Goal: Transaction & Acquisition: Purchase product/service

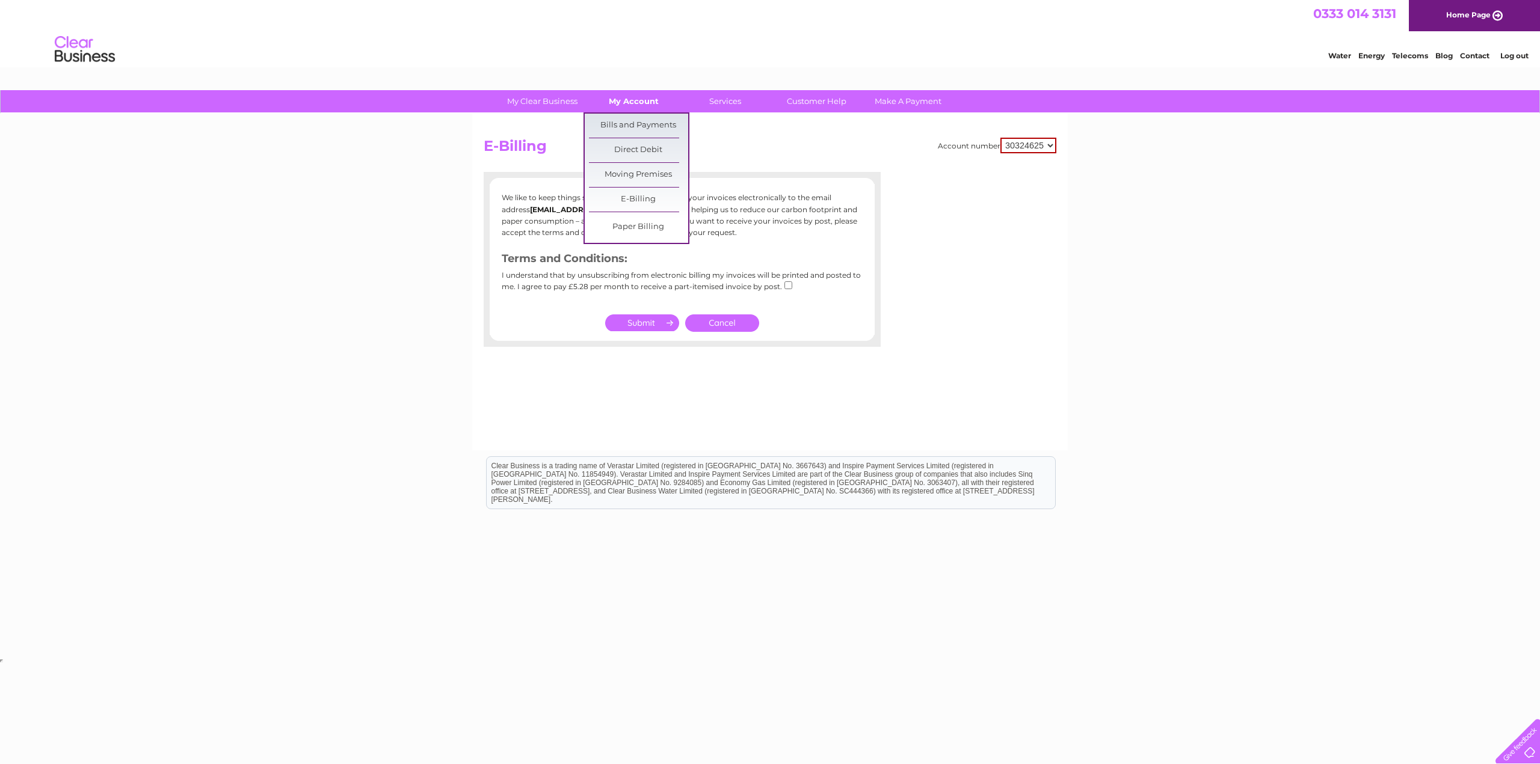
click at [624, 102] on link "My Account" at bounding box center [633, 101] width 99 height 22
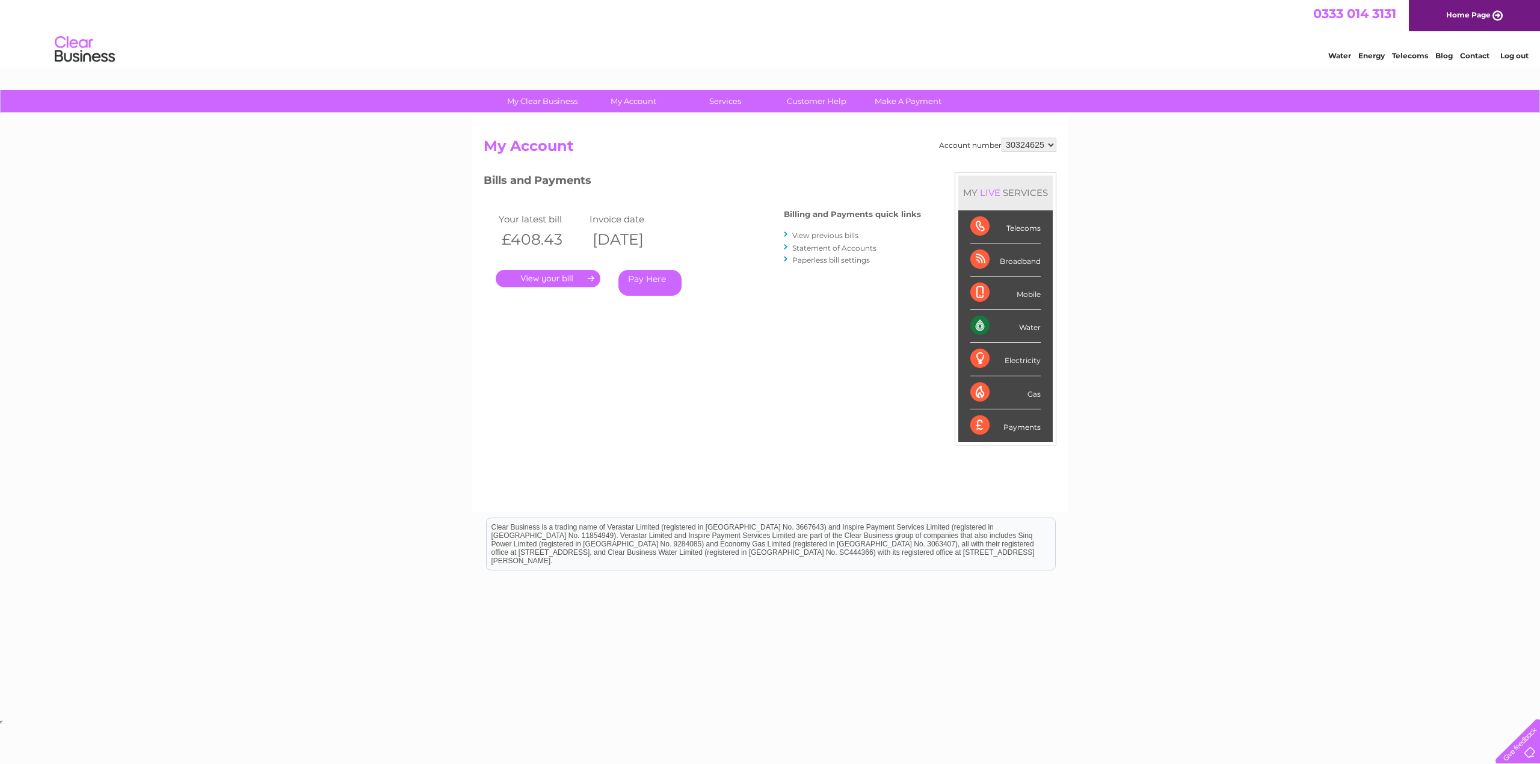
click at [823, 235] on link "View previous bills" at bounding box center [825, 235] width 66 height 9
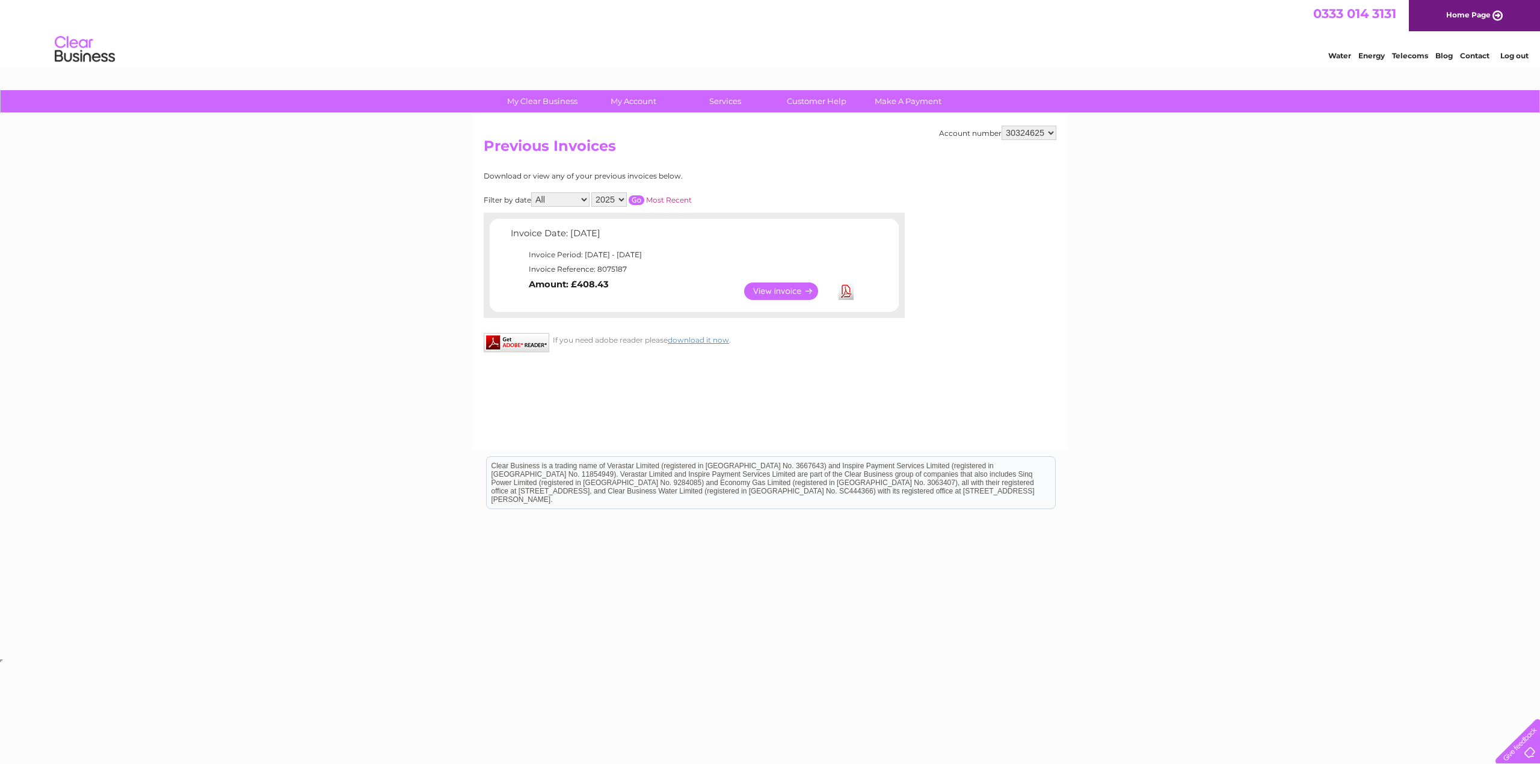
click at [770, 292] on link "View" at bounding box center [788, 291] width 88 height 17
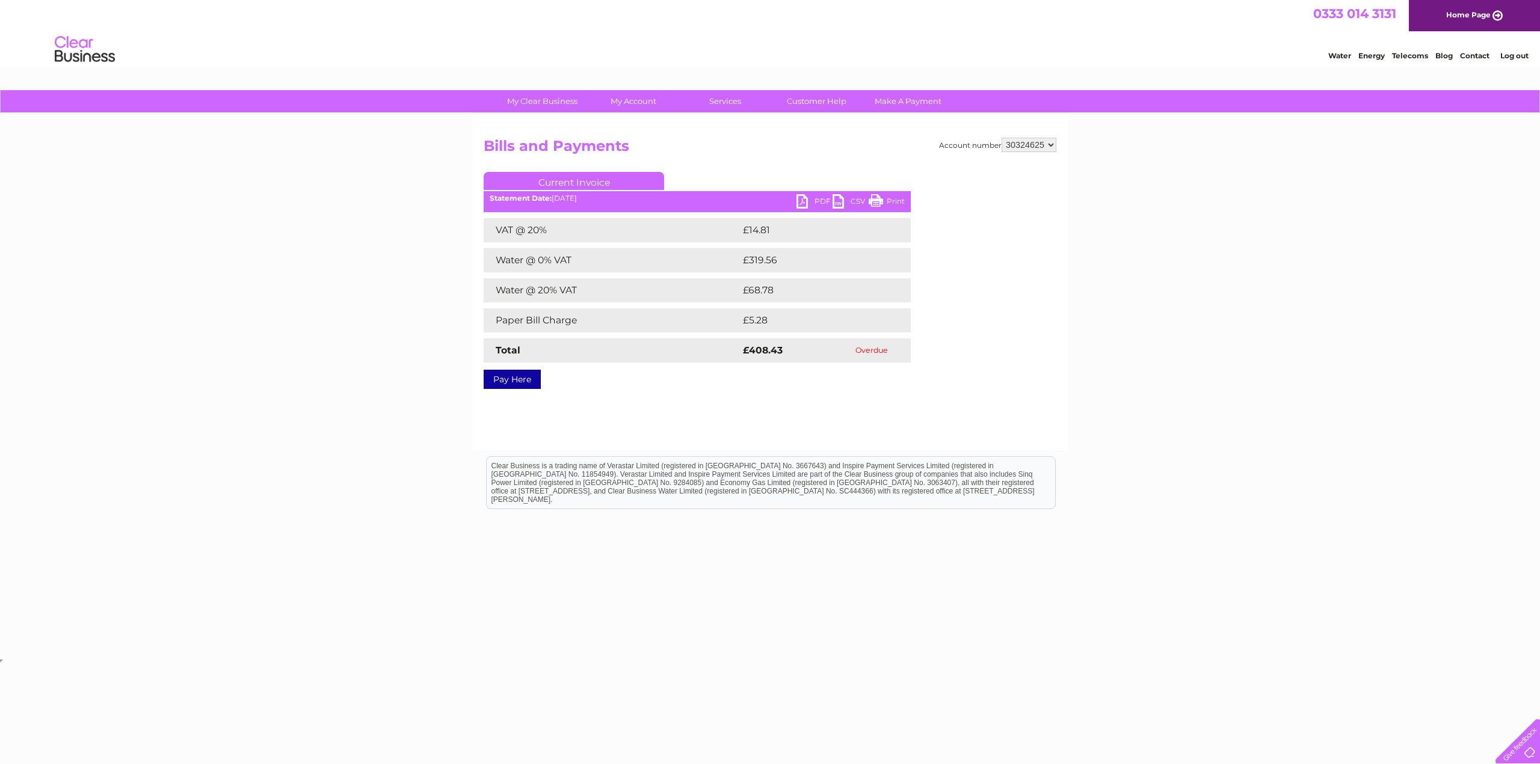
click at [816, 200] on link "PDF" at bounding box center [814, 202] width 36 height 17
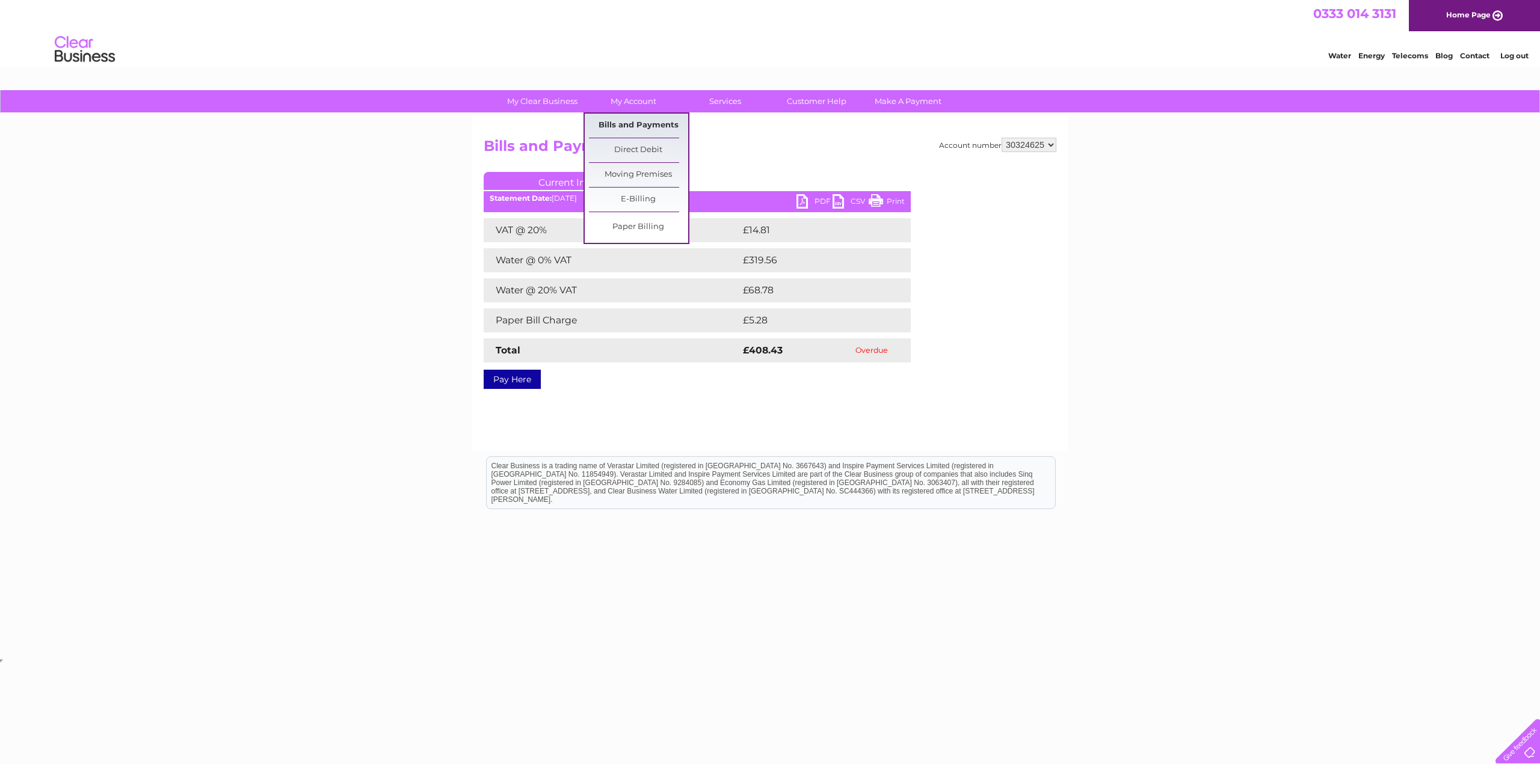
click at [650, 128] on link "Bills and Payments" at bounding box center [638, 126] width 99 height 24
click at [637, 194] on link "E-Billing" at bounding box center [638, 200] width 99 height 24
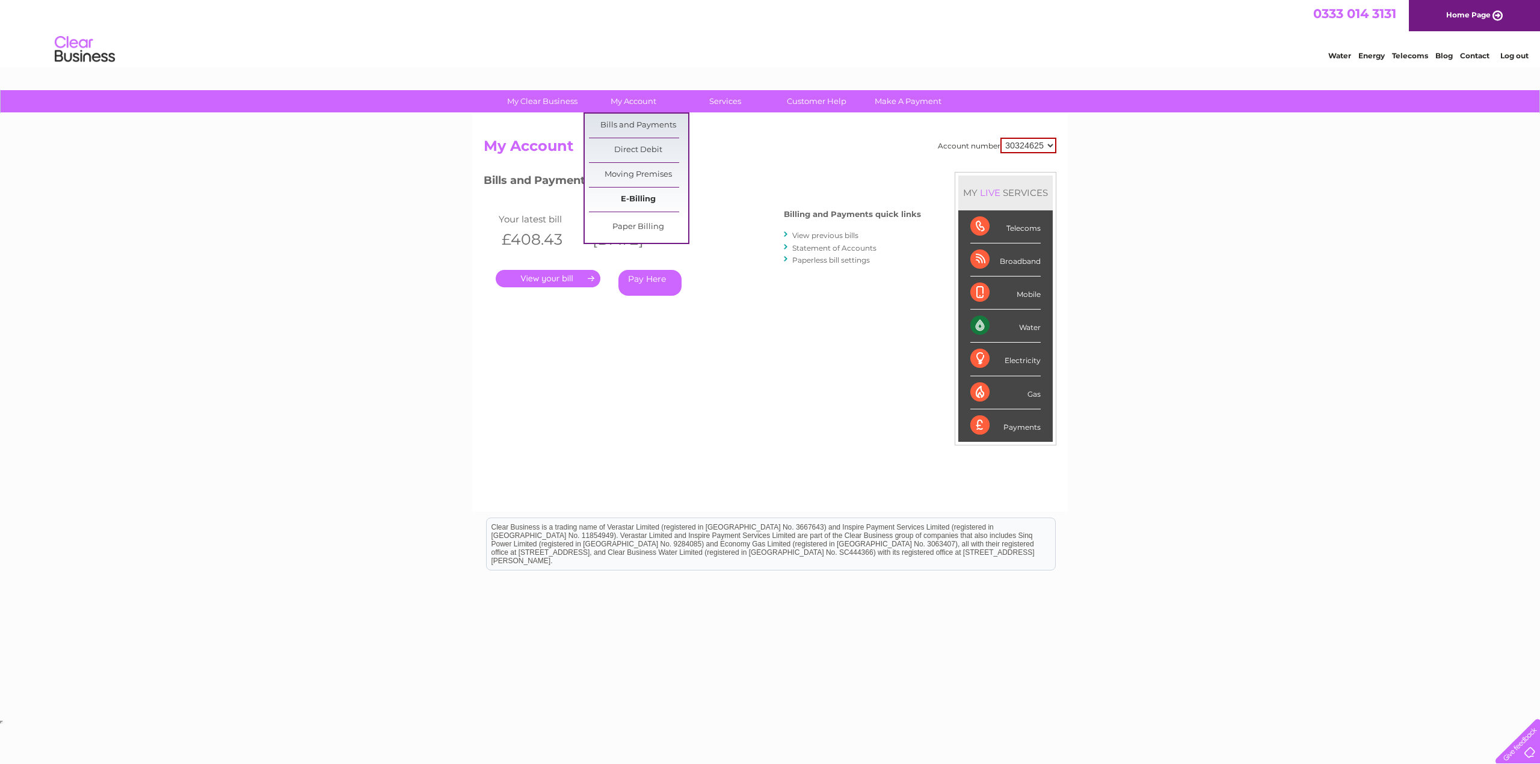
click at [636, 191] on link "E-Billing" at bounding box center [638, 200] width 99 height 24
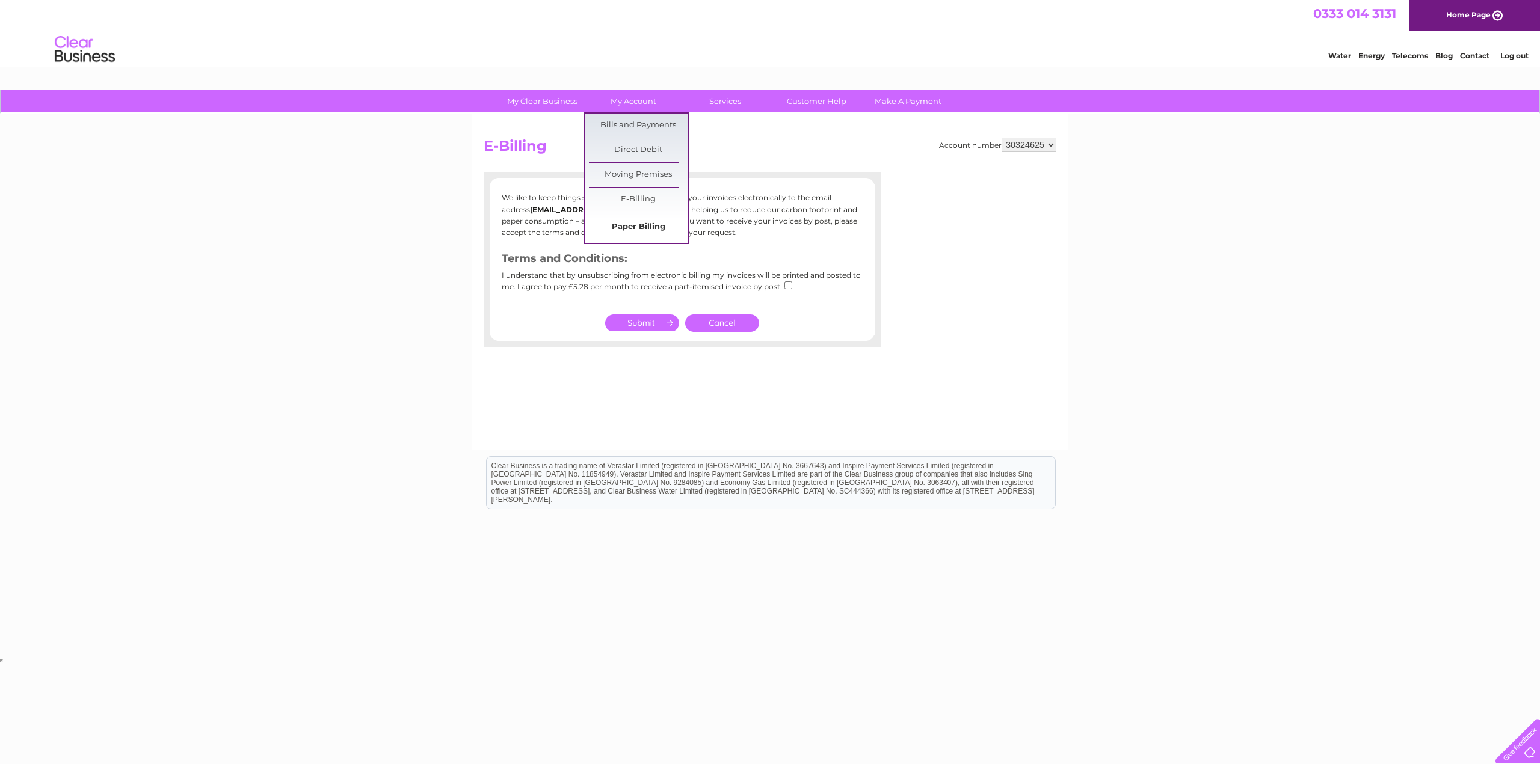
click at [632, 221] on link "Paper Billing" at bounding box center [638, 227] width 99 height 24
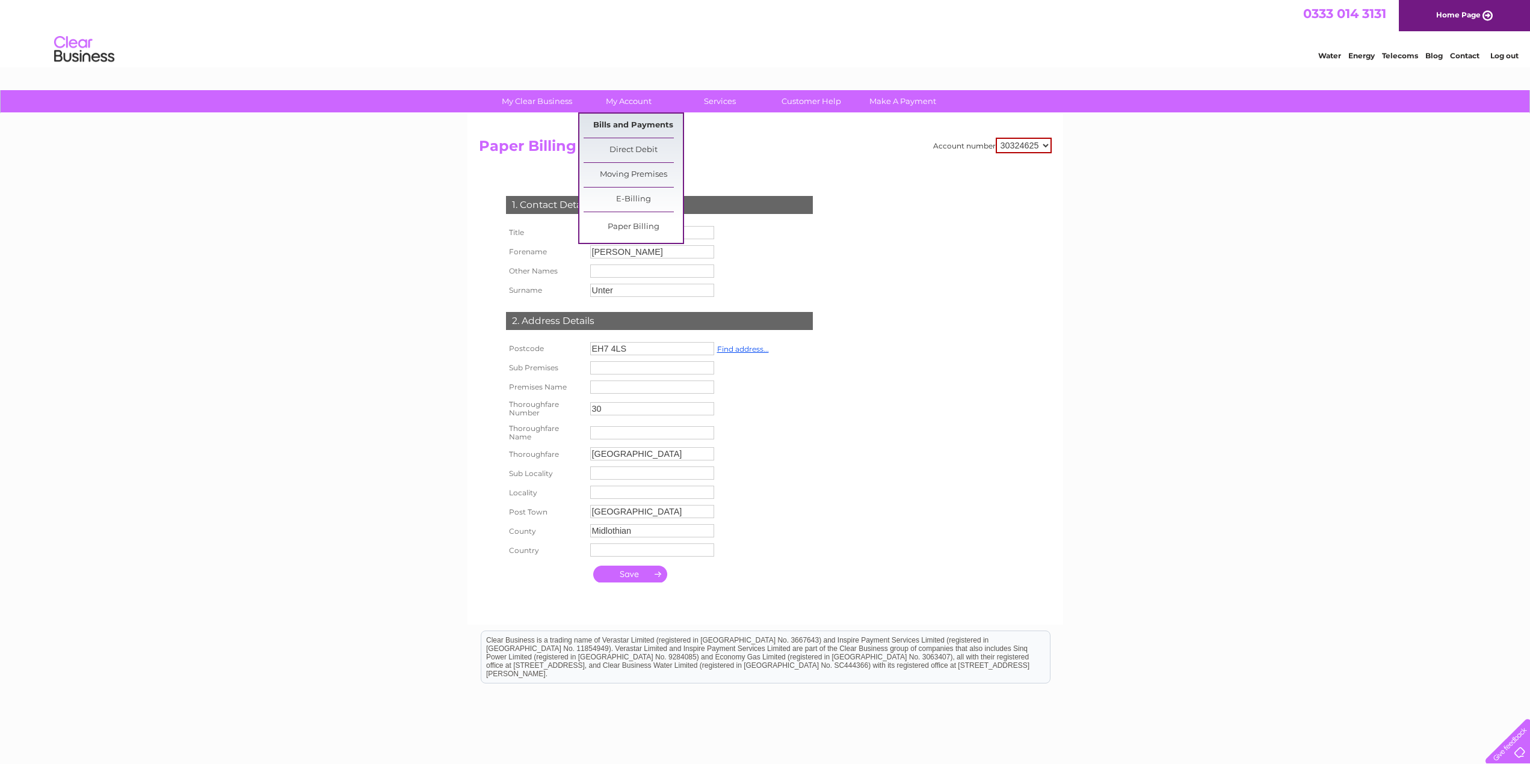
click at [632, 119] on link "Bills and Payments" at bounding box center [632, 126] width 99 height 24
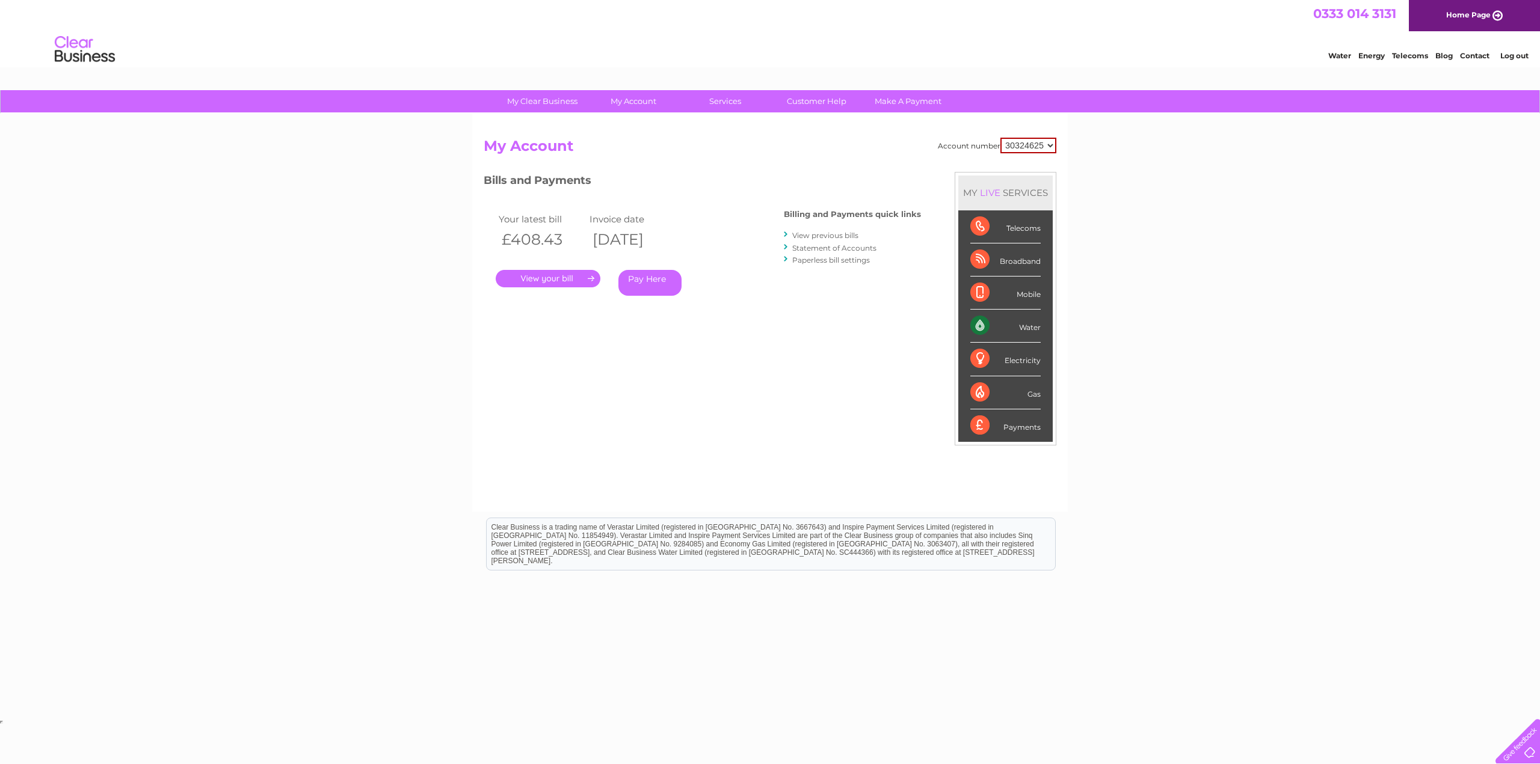
click at [644, 284] on link "Pay Here" at bounding box center [649, 283] width 63 height 26
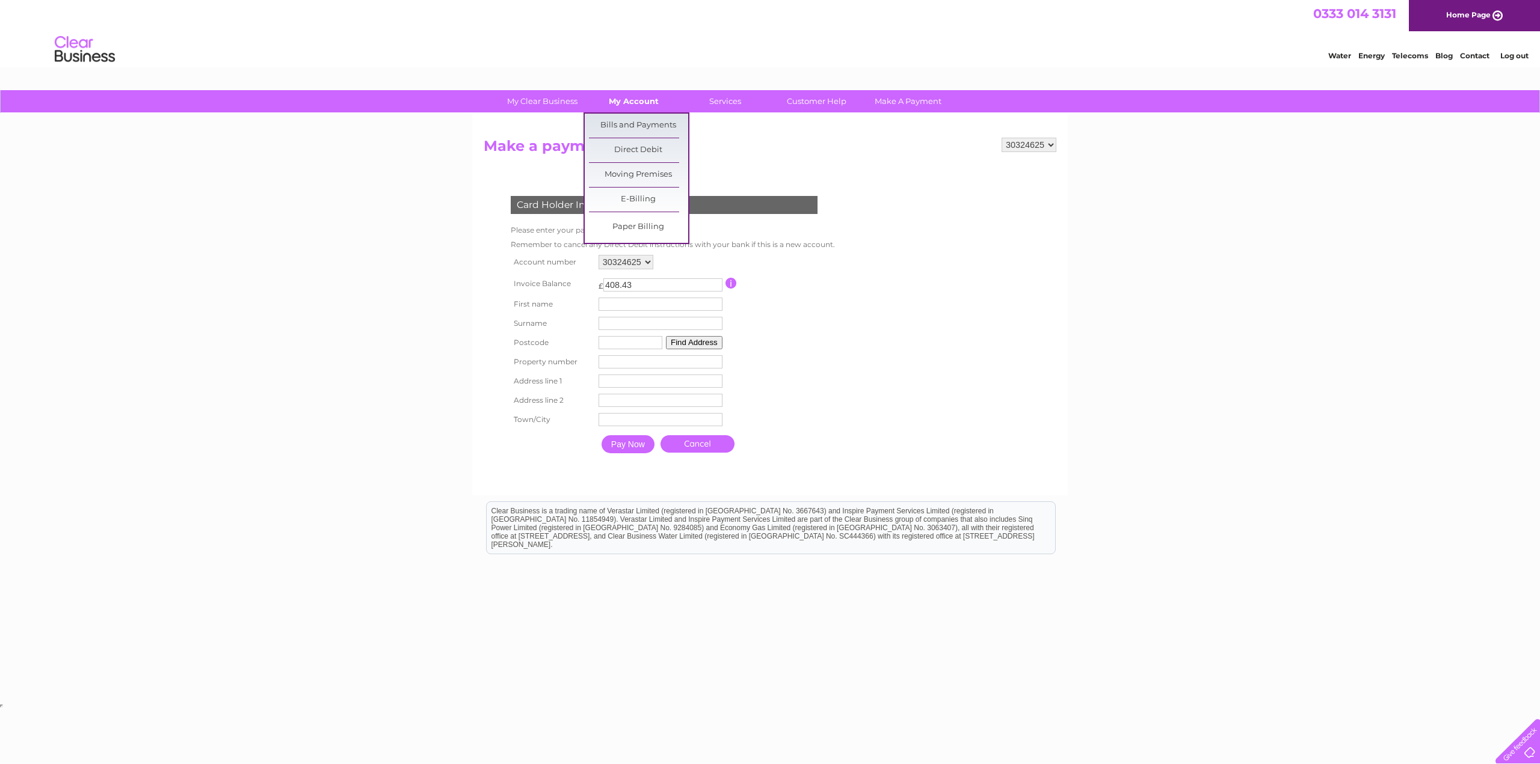
click at [629, 102] on link "My Account" at bounding box center [633, 101] width 99 height 22
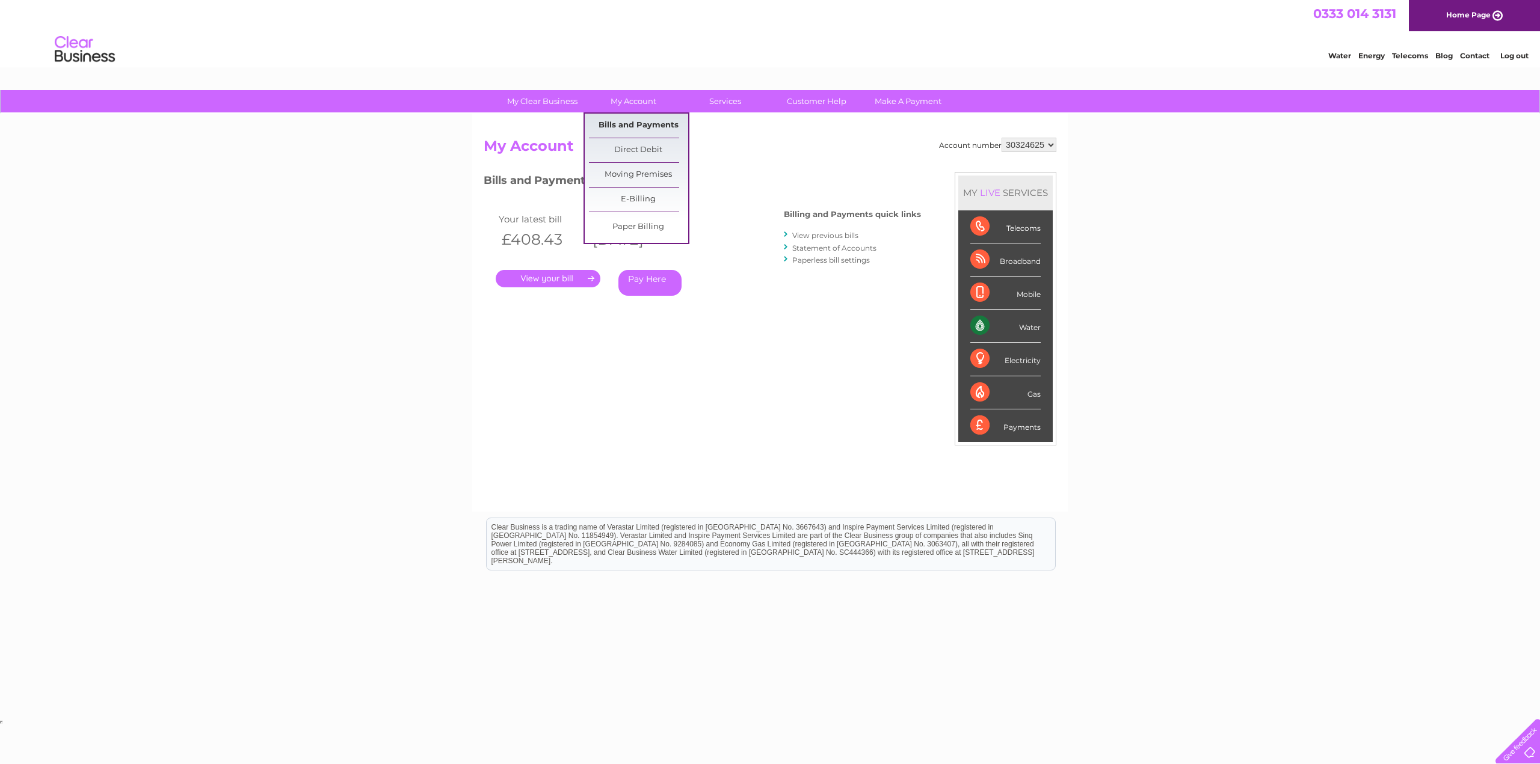
click at [623, 125] on link "Bills and Payments" at bounding box center [638, 126] width 99 height 24
click at [629, 103] on link "My Account" at bounding box center [633, 101] width 99 height 22
click at [438, 223] on div "My Clear Business Login Details My Details My Preferences Link Account My Accou…" at bounding box center [770, 403] width 1540 height 627
click at [639, 282] on link "Pay Here" at bounding box center [649, 283] width 63 height 26
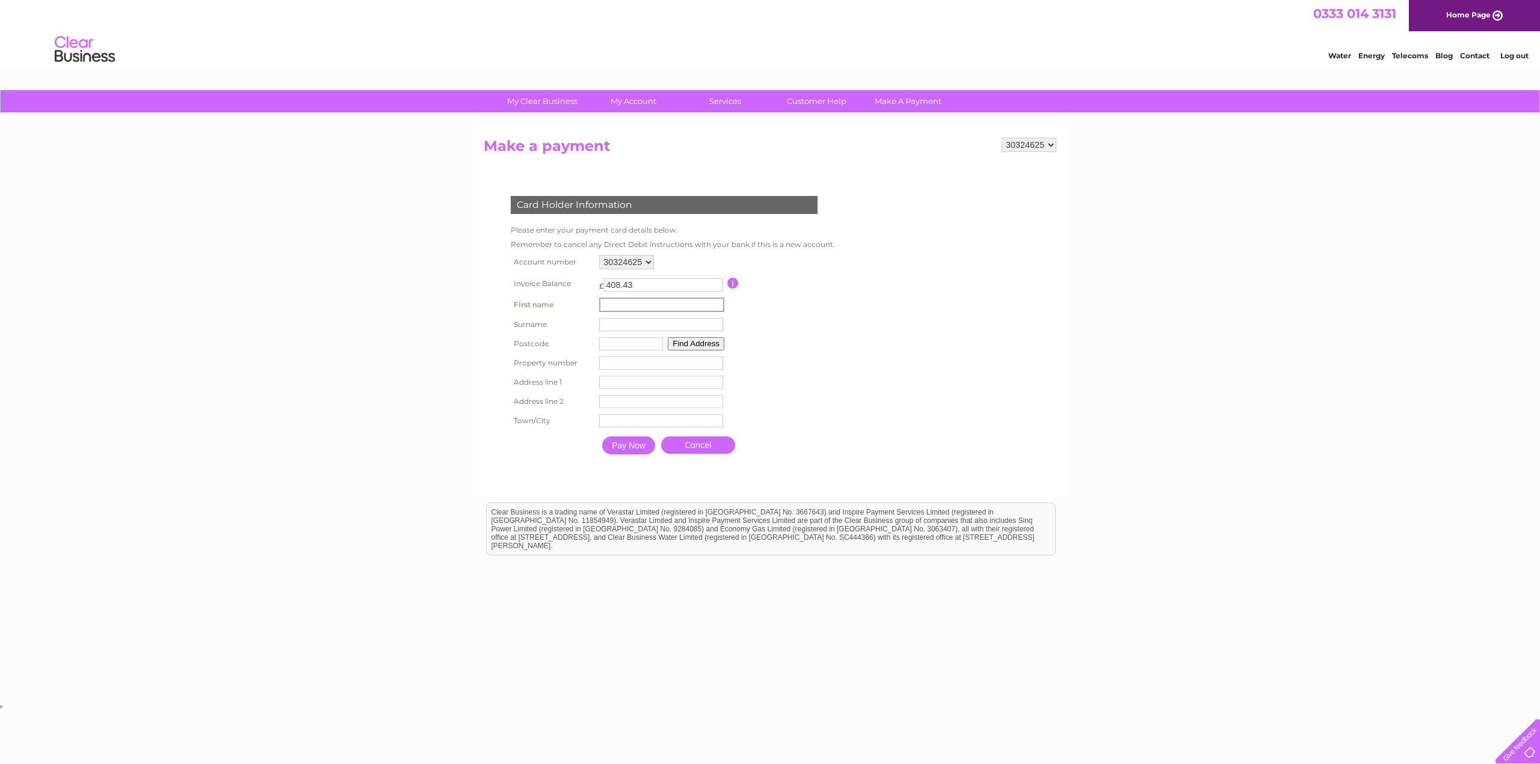
click at [621, 302] on input "text" at bounding box center [661, 305] width 125 height 14
click at [468, 321] on div "My Clear Business Login Details My Details My Preferences Link Account My Accou…" at bounding box center [770, 396] width 1540 height 612
click at [604, 304] on input "text" at bounding box center [660, 304] width 124 height 13
type input "[PERSON_NAME]"
type input "Unter"
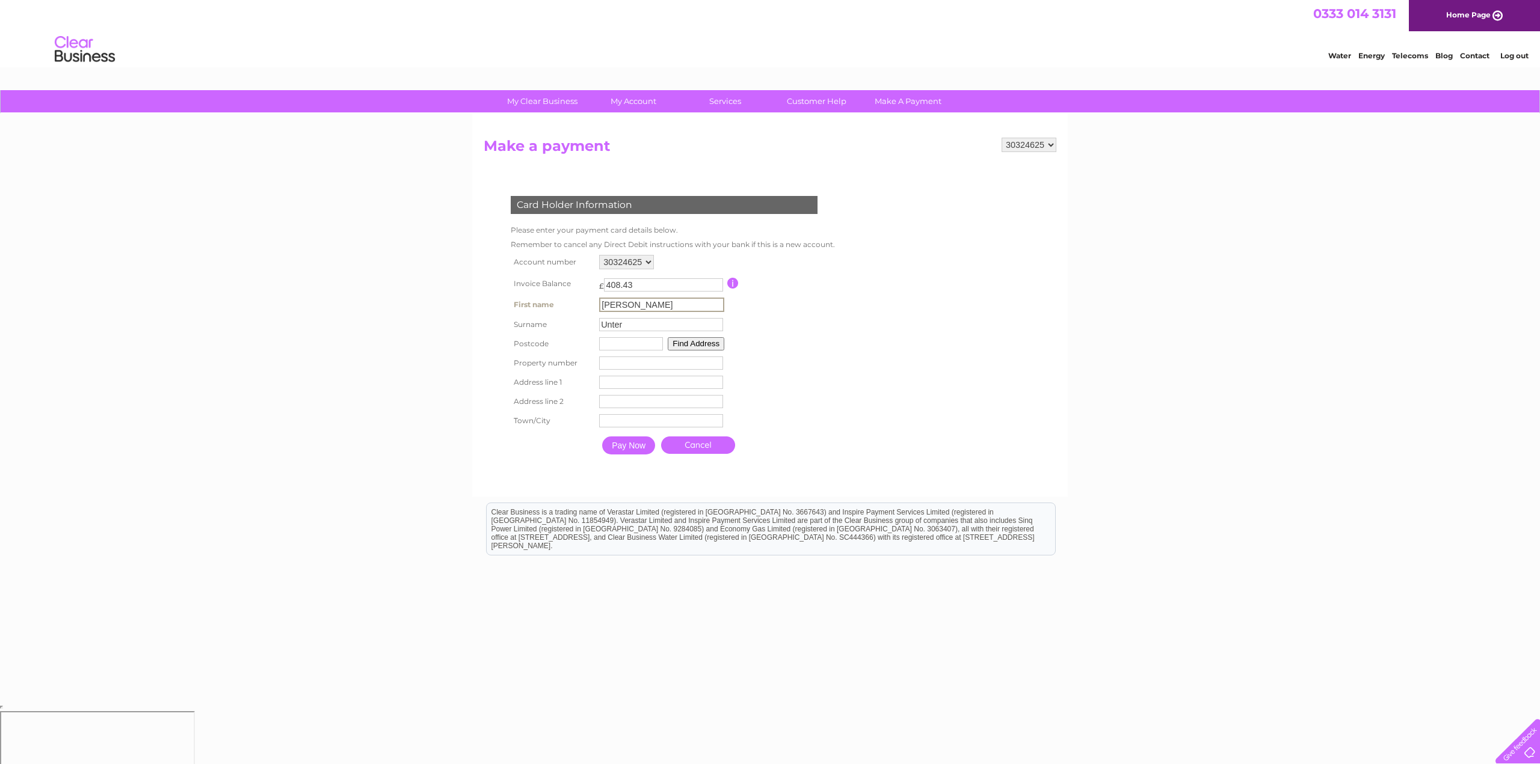
type input "EH7 4BQ"
type input "[STREET_ADDRESS]"
type input "[GEOGRAPHIC_DATA]"
click at [690, 343] on button "Find Address" at bounding box center [694, 342] width 57 height 13
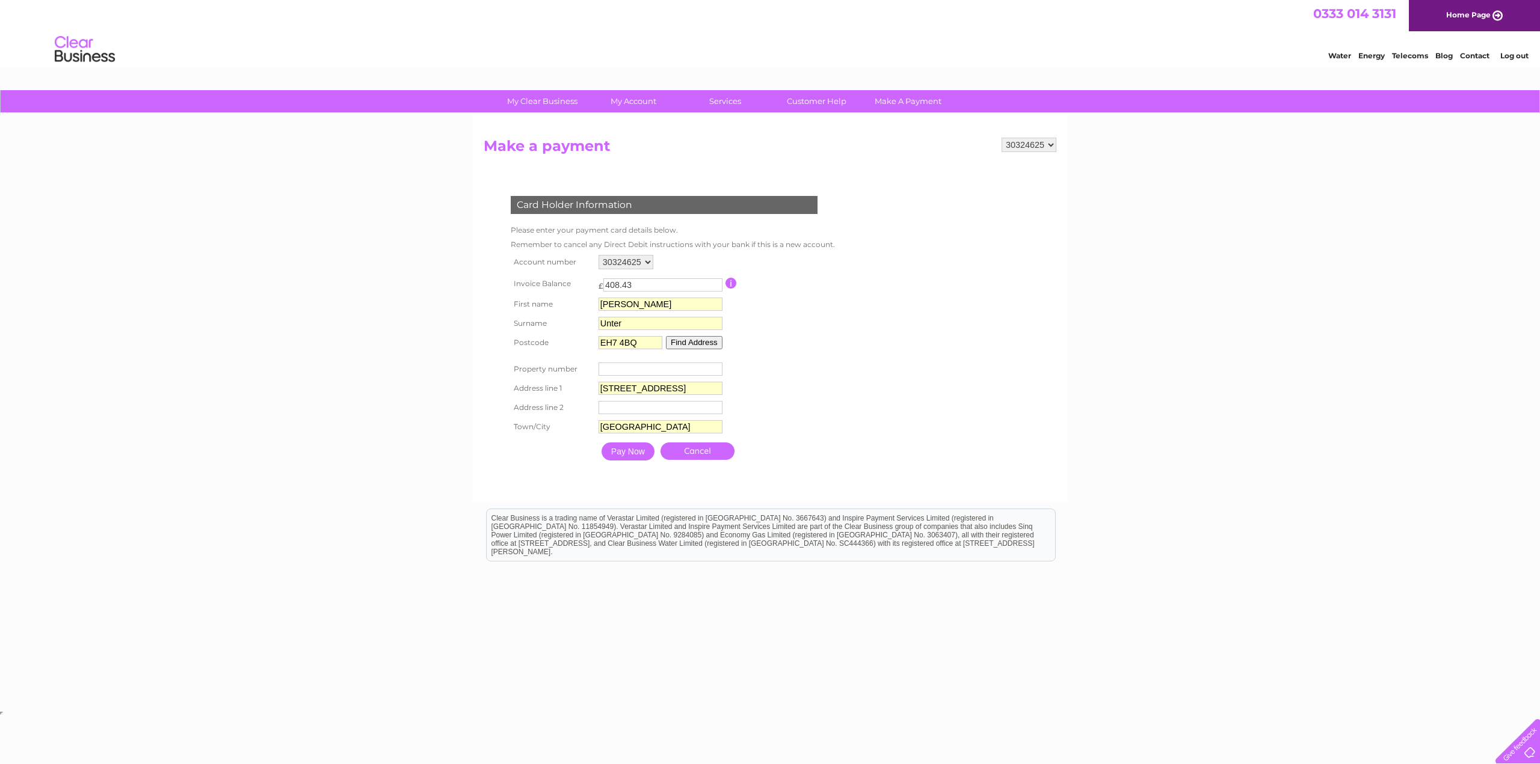
click at [659, 368] on input "number" at bounding box center [660, 369] width 124 height 13
type input "1"
click at [720, 369] on input "1" at bounding box center [660, 369] width 124 height 13
click at [709, 378] on td "1 Property Number" at bounding box center [660, 369] width 130 height 19
drag, startPoint x: 646, startPoint y: 372, endPoint x: 624, endPoint y: 372, distance: 21.7
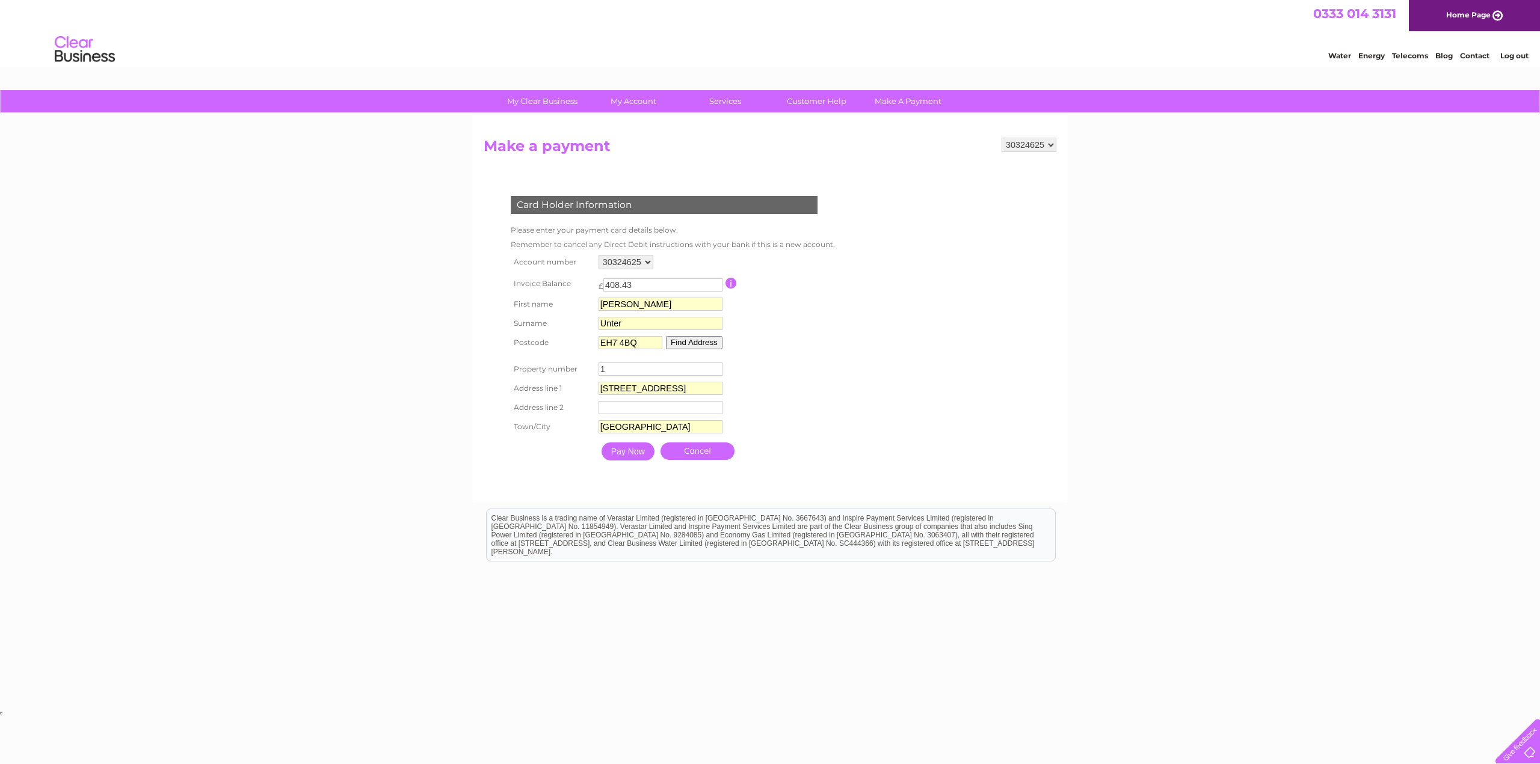
click at [624, 372] on input "1" at bounding box center [660, 369] width 124 height 13
click at [422, 380] on div "My Clear Business Login Details My Details My Preferences Link Account My Accou…" at bounding box center [770, 399] width 1540 height 618
click at [636, 454] on input "Pay Now" at bounding box center [627, 452] width 53 height 18
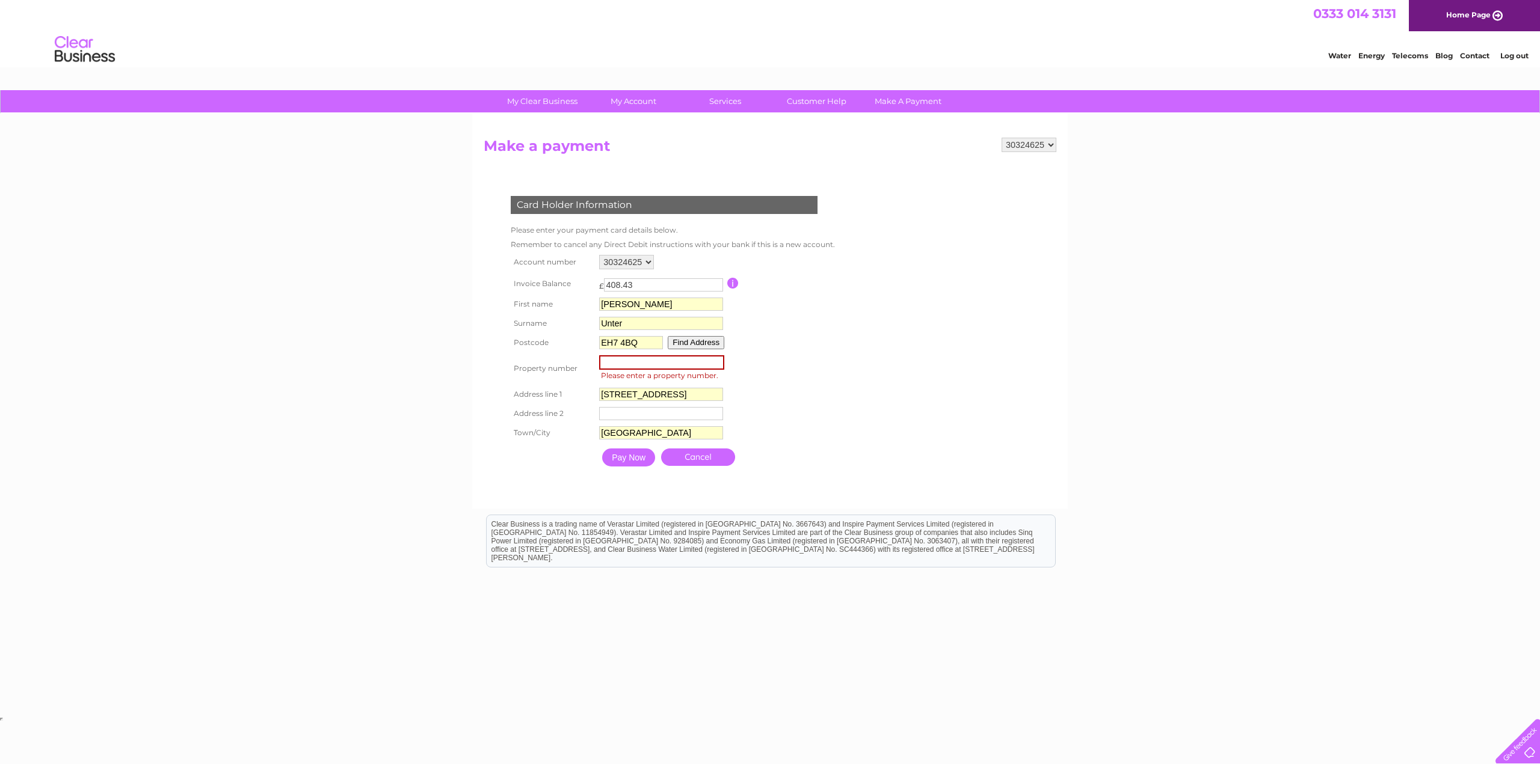
click at [630, 362] on input "number" at bounding box center [661, 362] width 125 height 14
click at [692, 342] on button "Find Address" at bounding box center [696, 342] width 57 height 13
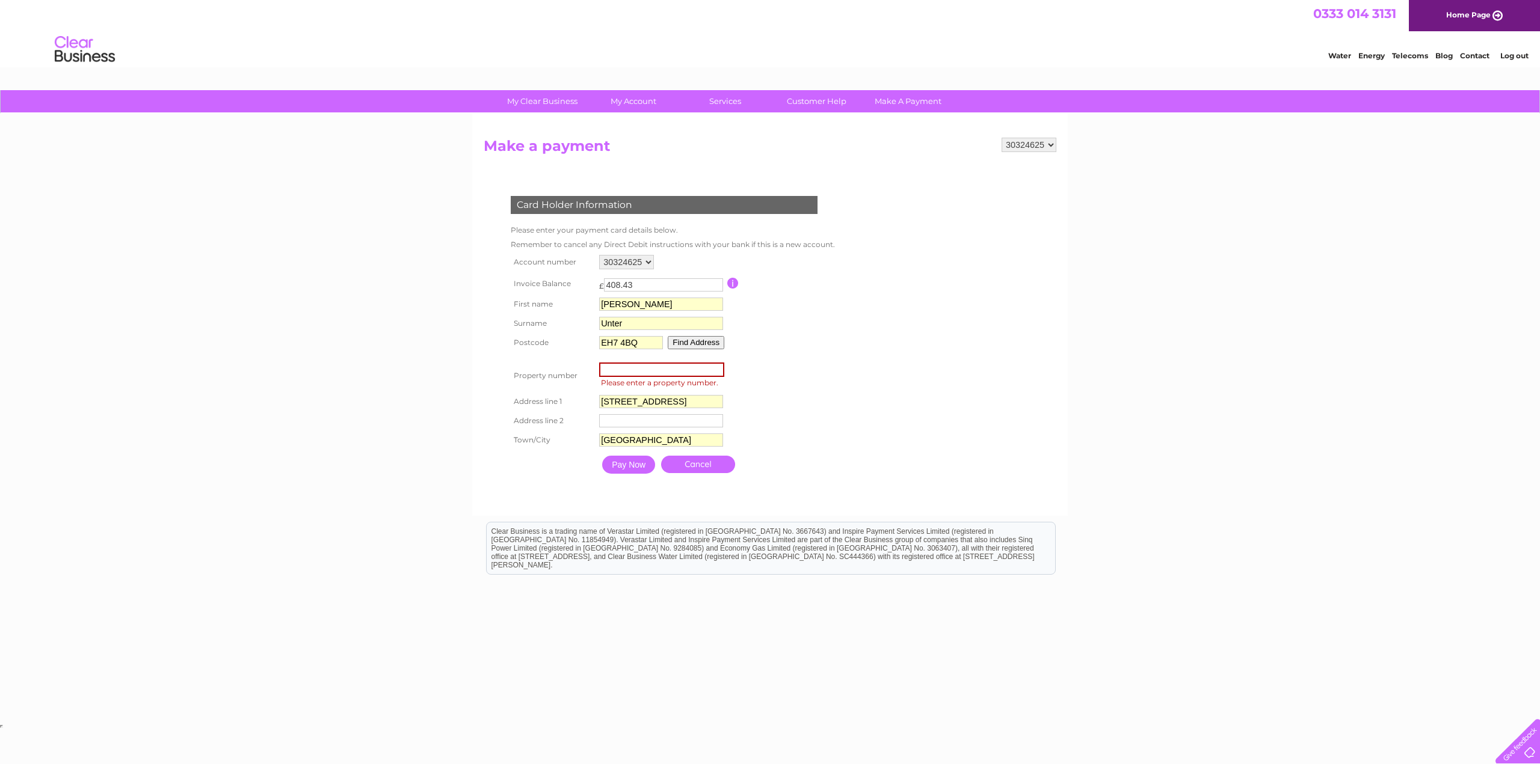
click at [678, 371] on input "number" at bounding box center [661, 370] width 125 height 14
type input "8"
type input "12"
click at [844, 406] on div "Card Holder Information Please enter your payment card details below. Remember …" at bounding box center [667, 331] width 366 height 295
click at [632, 466] on input "Pay Now" at bounding box center [627, 464] width 53 height 18
